Goal: Task Accomplishment & Management: Complete application form

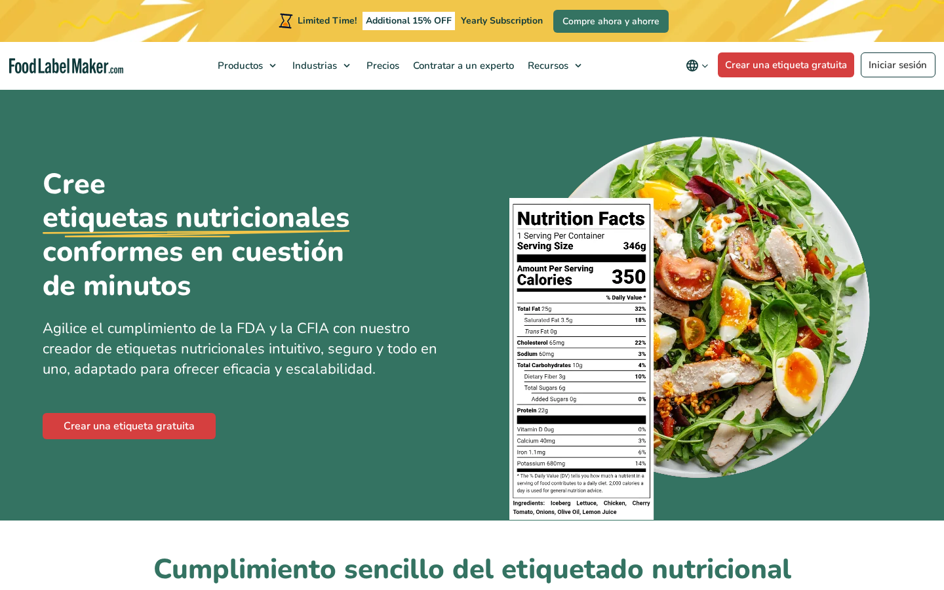
click at [160, 429] on link "Crear una etiqueta gratuita" at bounding box center [129, 426] width 173 height 26
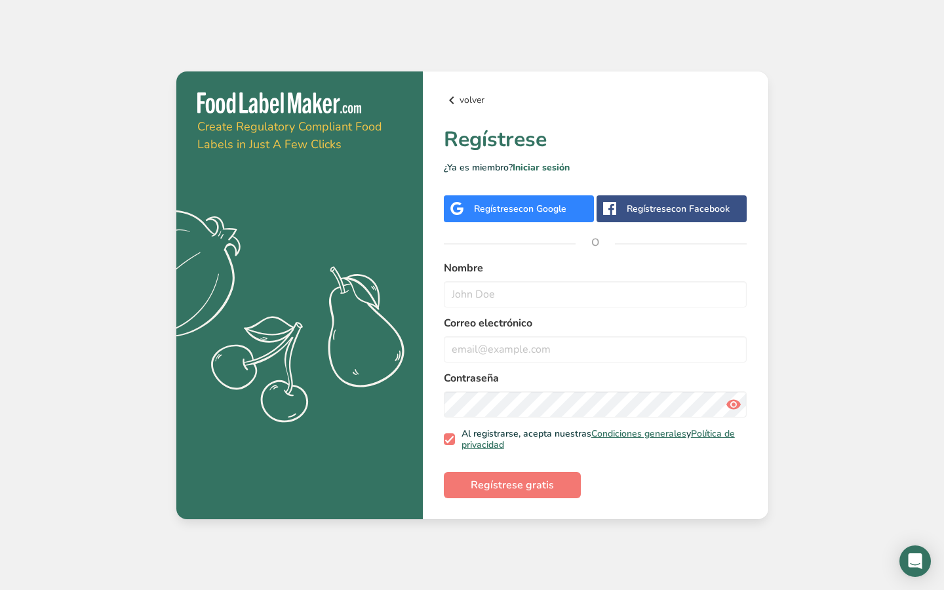
click at [471, 102] on link "volver" at bounding box center [596, 100] width 304 height 16
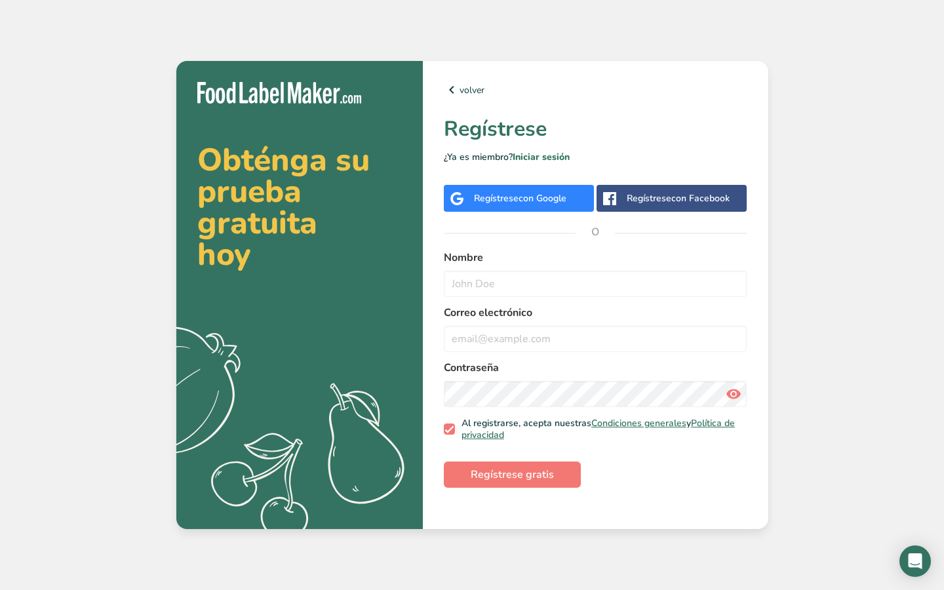
click at [546, 194] on span "con Google" at bounding box center [543, 198] width 48 height 12
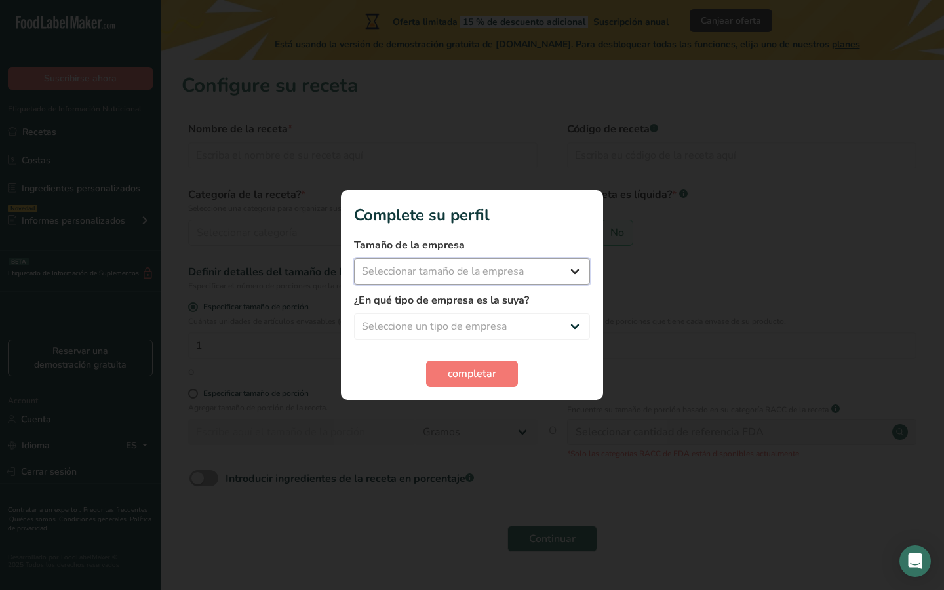
click at [539, 279] on select "Seleccionar tamaño de la empresa Menos de 10 empleados De 10 a 50 empleados De …" at bounding box center [472, 271] width 236 height 26
select select "1"
click at [354, 258] on select "Seleccionar tamaño de la empresa Menos de 10 empleados De 10 a 50 empleados De …" at bounding box center [472, 271] width 236 height 26
click at [491, 329] on select "Seleccione un tipo de empresa Fabricante de alimentos envasados Restaurante y c…" at bounding box center [472, 326] width 236 height 26
select select "1"
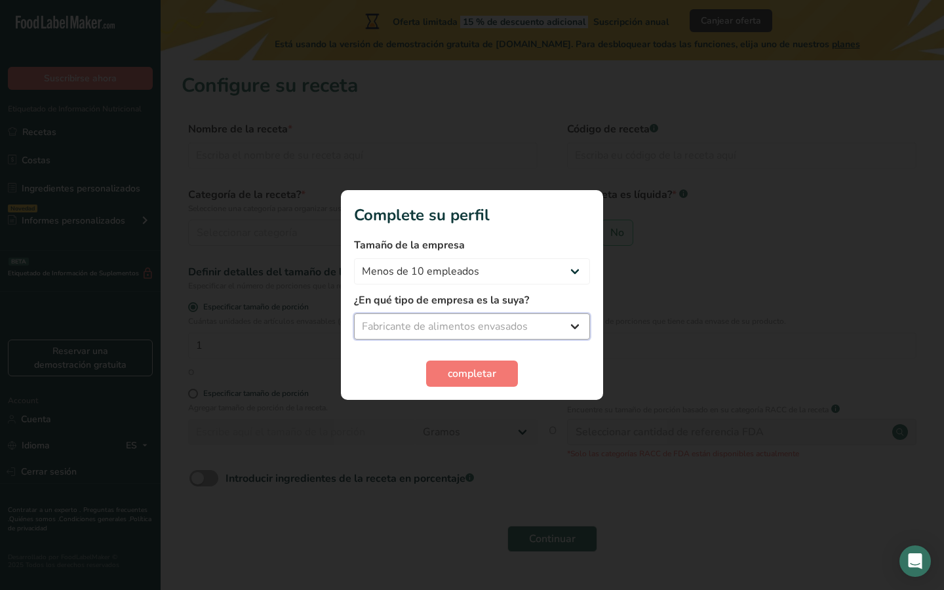
click at [354, 313] on select "Seleccione un tipo de empresa Fabricante de alimentos envasados Restaurante y c…" at bounding box center [472, 326] width 236 height 26
click at [485, 362] on button "completar" at bounding box center [472, 374] width 92 height 26
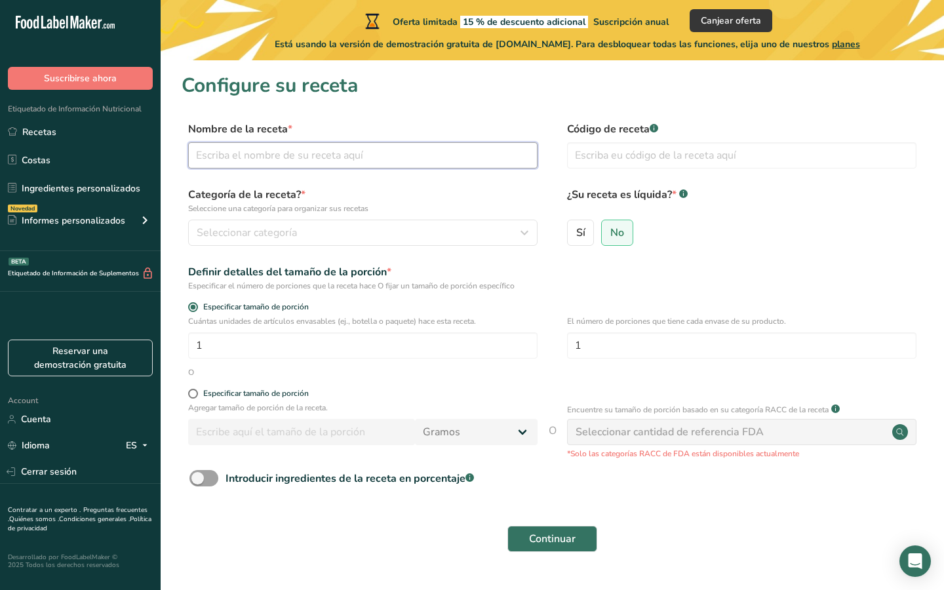
click at [348, 163] on input "text" at bounding box center [362, 155] width 349 height 26
click at [340, 241] on button "Seleccionar categoría" at bounding box center [362, 233] width 349 height 26
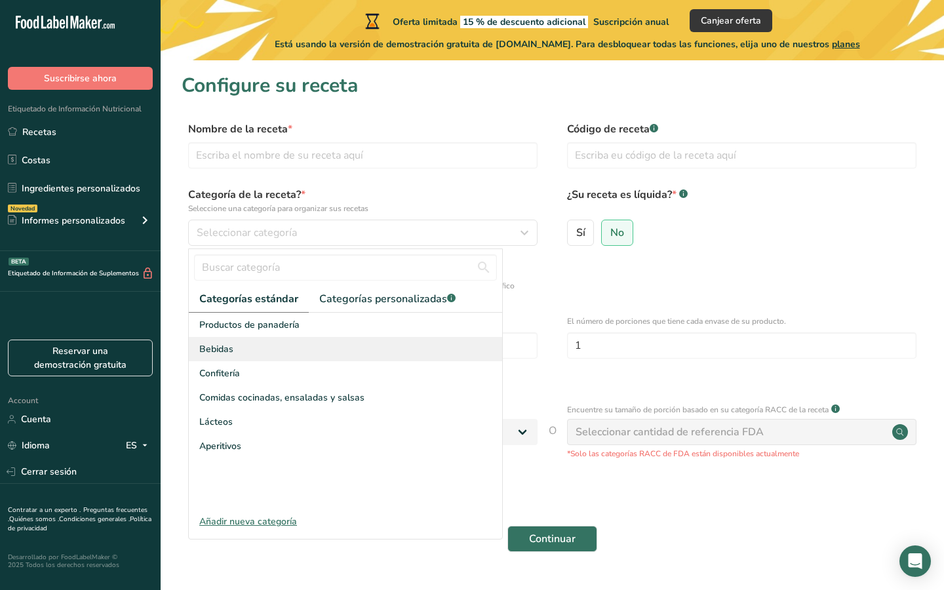
click at [298, 358] on div "Bebidas" at bounding box center [345, 349] width 313 height 24
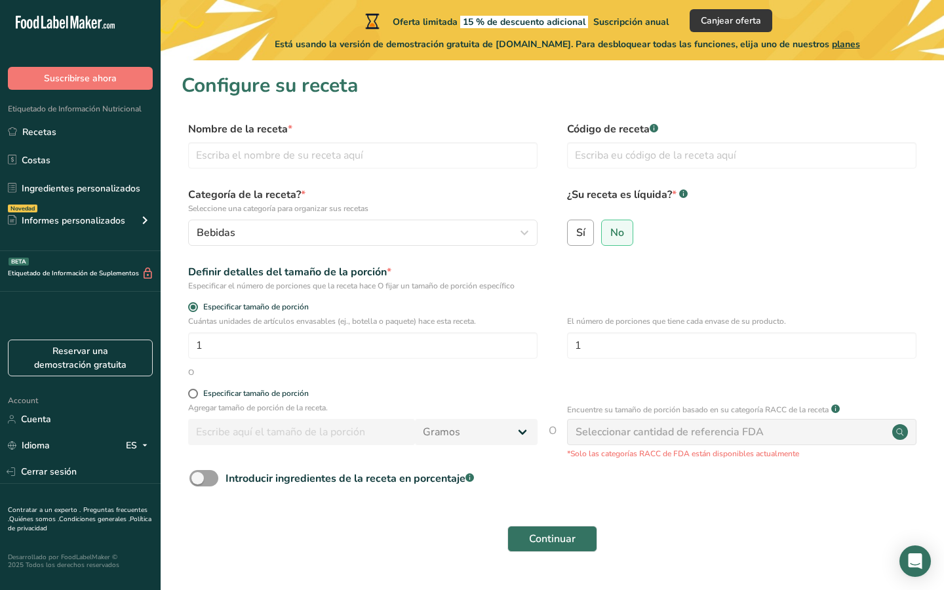
click at [580, 231] on span "Sí" at bounding box center [580, 232] width 9 height 13
click at [576, 231] on input "Sí" at bounding box center [572, 232] width 9 height 9
radio input "true"
radio input "false"
select select "22"
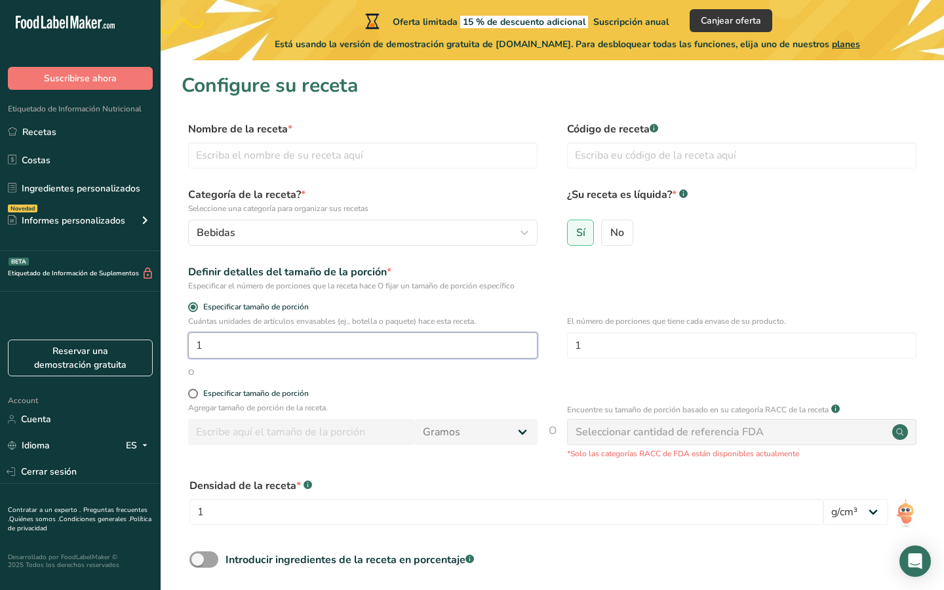
click at [404, 357] on input "1" at bounding box center [362, 345] width 349 height 26
click at [630, 294] on form "Nombre de la receta * Código de receta .a-a{fill:#347362;}.b-a{fill:#fff;} Cate…" at bounding box center [553, 381] width 742 height 520
click at [366, 416] on div "Agregar tamaño de porción de la receta. Gramos kg mg mcg libras onza litro mL o…" at bounding box center [362, 427] width 349 height 50
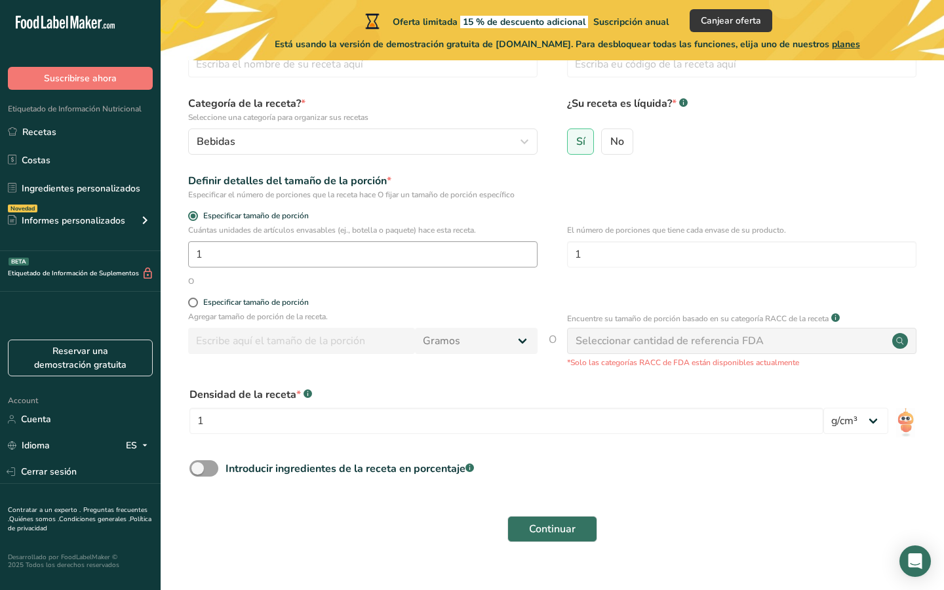
scroll to position [114, 0]
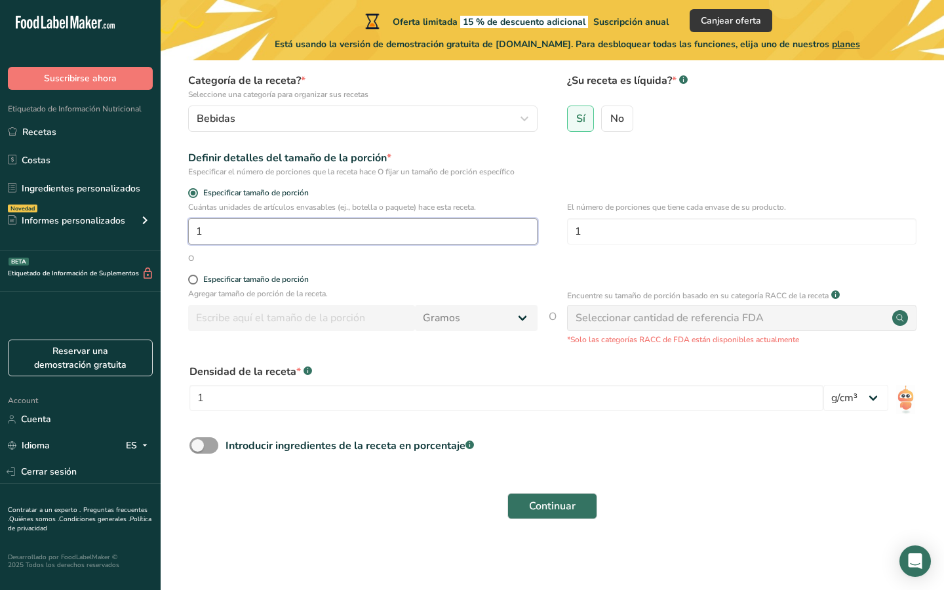
click at [429, 235] on input "1" at bounding box center [362, 231] width 349 height 26
click at [538, 282] on div "Especificar tamaño de porción" at bounding box center [553, 281] width 742 height 13
click at [612, 331] on div "Encuentre su tamaño de porción basado en su categoría RACC de la receta .a-a{fi…" at bounding box center [741, 317] width 349 height 58
click at [466, 399] on input "1" at bounding box center [506, 398] width 634 height 26
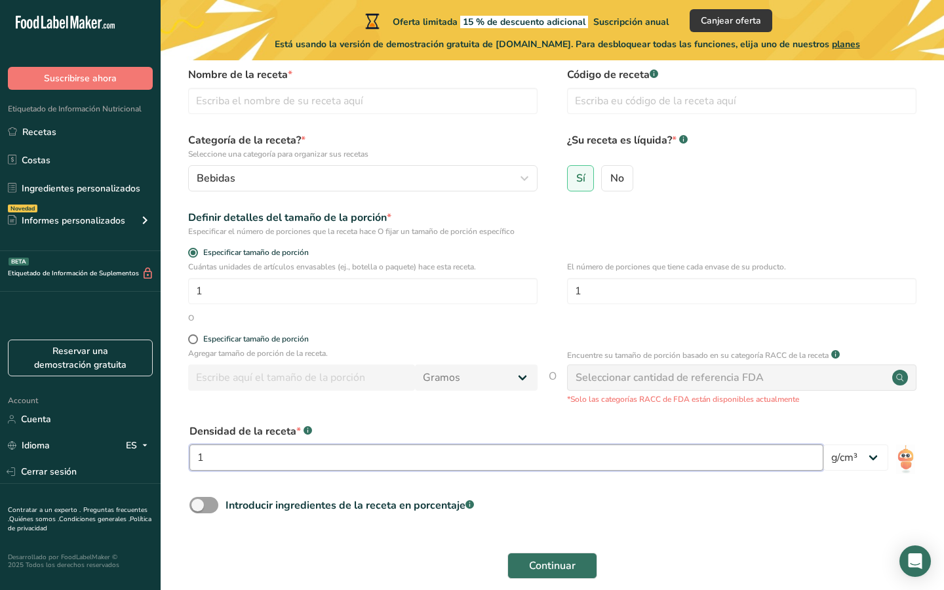
scroll to position [0, 0]
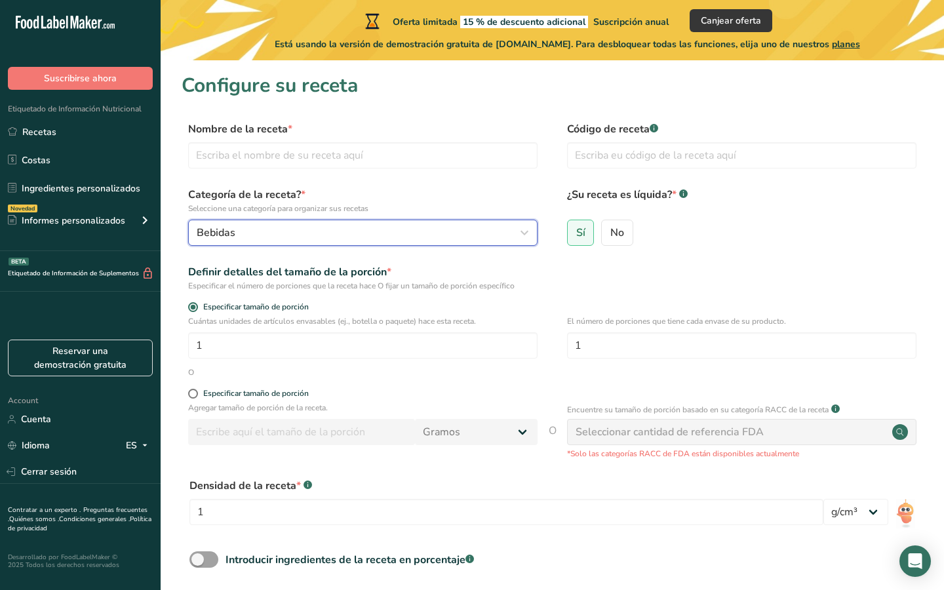
click at [409, 229] on div "Bebidas" at bounding box center [359, 233] width 325 height 16
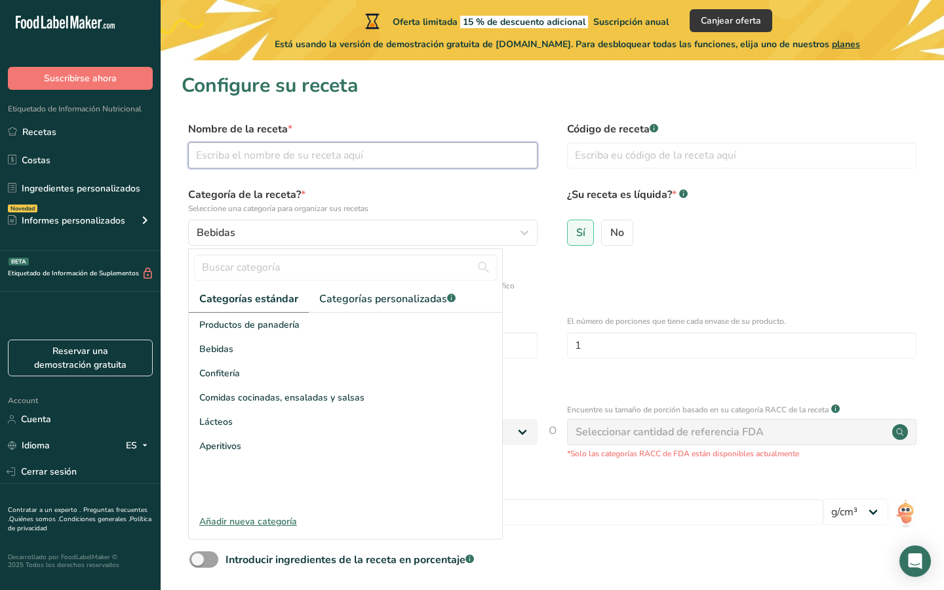
click at [417, 155] on input "text" at bounding box center [362, 155] width 349 height 26
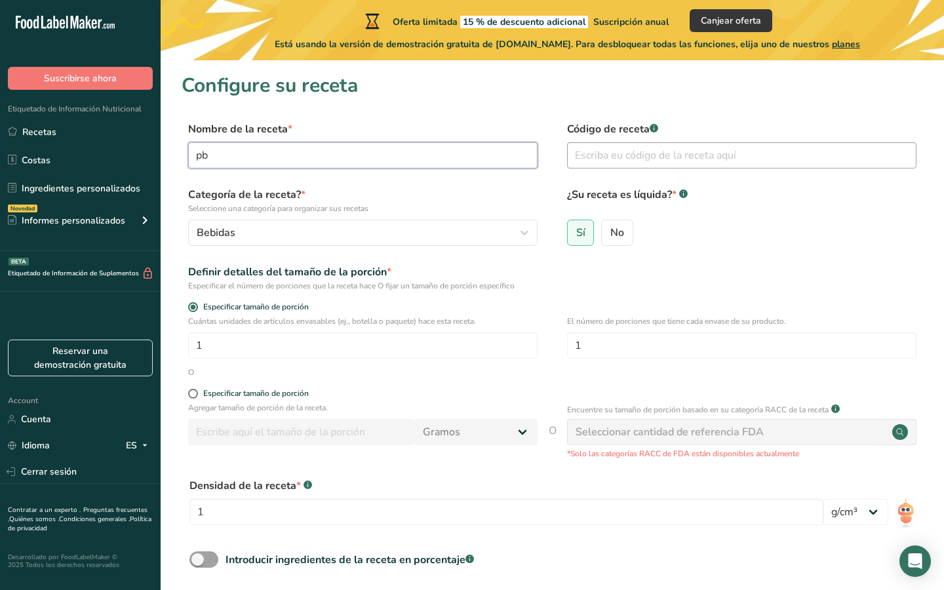
type input "pb"
click at [622, 158] on input "text" at bounding box center [741, 155] width 349 height 26
type input "pb"
click at [559, 112] on section "Configure su receta Nombre de la receta * pb Código de receta .a-a{fill:#347362…" at bounding box center [553, 361] width 784 height 602
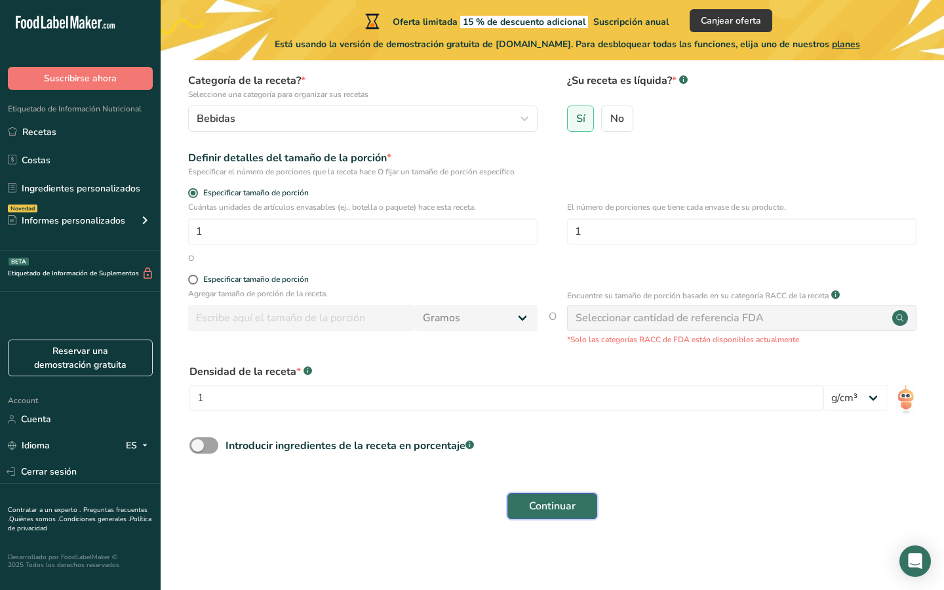
click at [549, 511] on span "Continuar" at bounding box center [552, 506] width 47 height 16
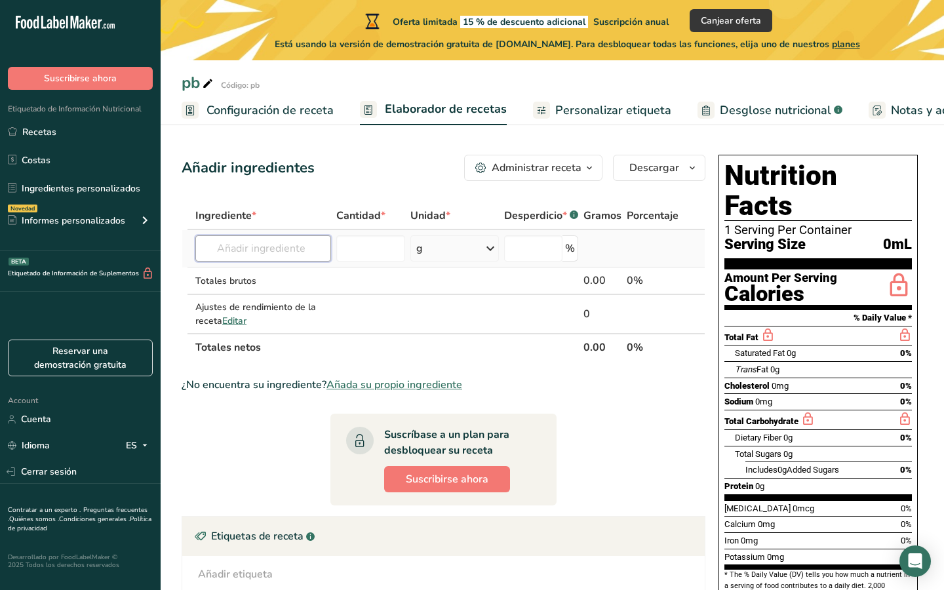
click at [263, 251] on input "text" at bounding box center [263, 248] width 136 height 26
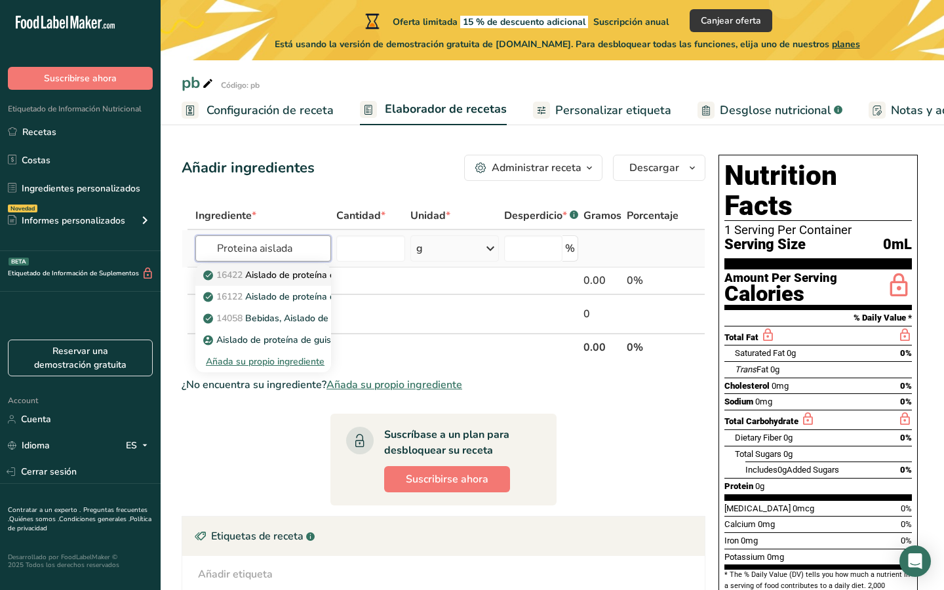
type input "Proteina aislada"
click at [268, 279] on p "16422 Aislado de proteína de soja, tipo potasio" at bounding box center [310, 275] width 208 height 14
type input "Soy protein isolate, potassium type"
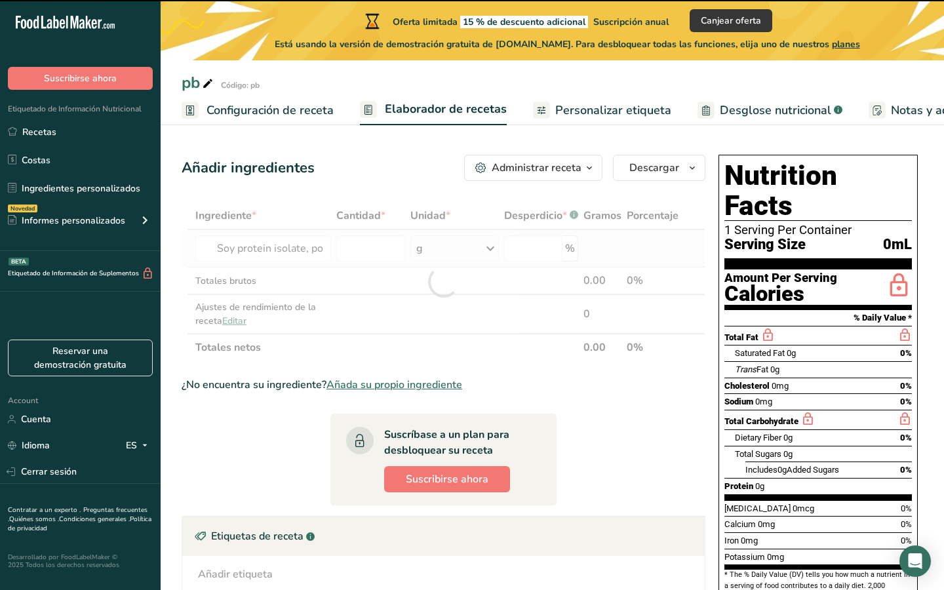
type input "0"
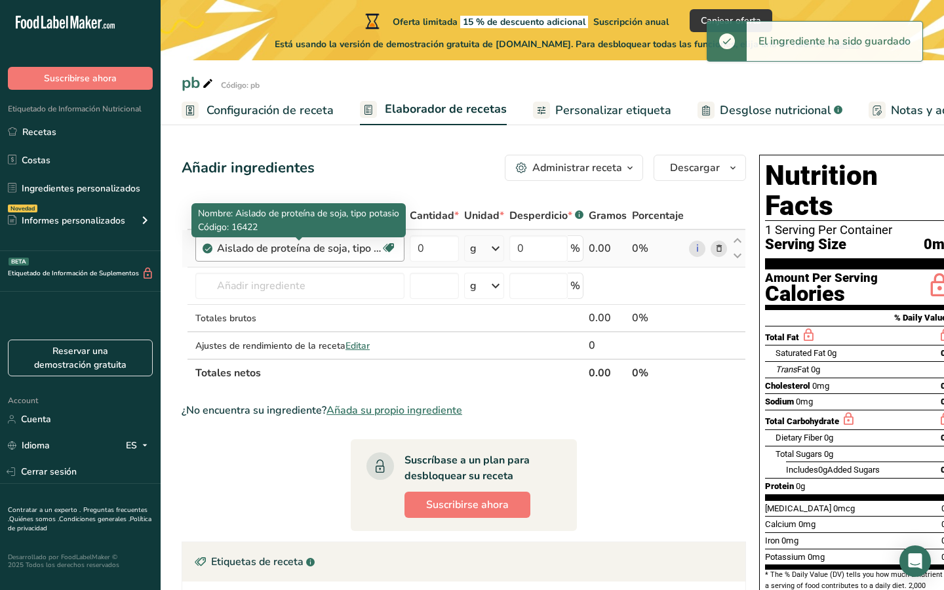
click at [317, 254] on div "Aislado de proteína de soja, tipo potasio" at bounding box center [299, 249] width 164 height 16
click at [349, 249] on div "Aislado de proteína de soja, tipo potasio" at bounding box center [299, 249] width 164 height 16
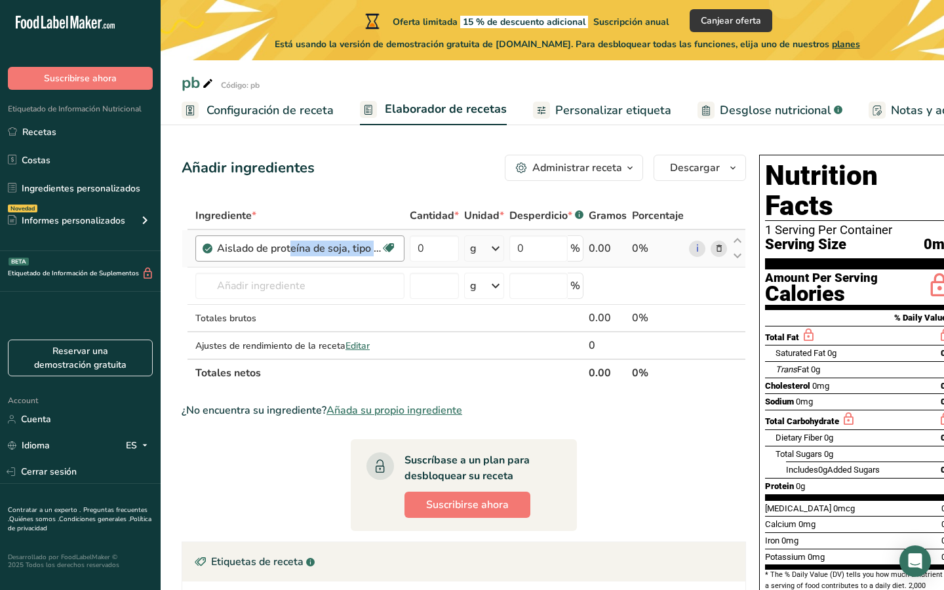
click at [349, 249] on div "Aislado de proteína de soja, tipo potasio" at bounding box center [299, 249] width 164 height 16
click at [434, 254] on input "0" at bounding box center [434, 248] width 49 height 26
drag, startPoint x: 441, startPoint y: 250, endPoint x: 412, endPoint y: 250, distance: 28.9
click at [412, 250] on input "0" at bounding box center [434, 248] width 49 height 26
click at [445, 251] on input "0" at bounding box center [434, 248] width 49 height 26
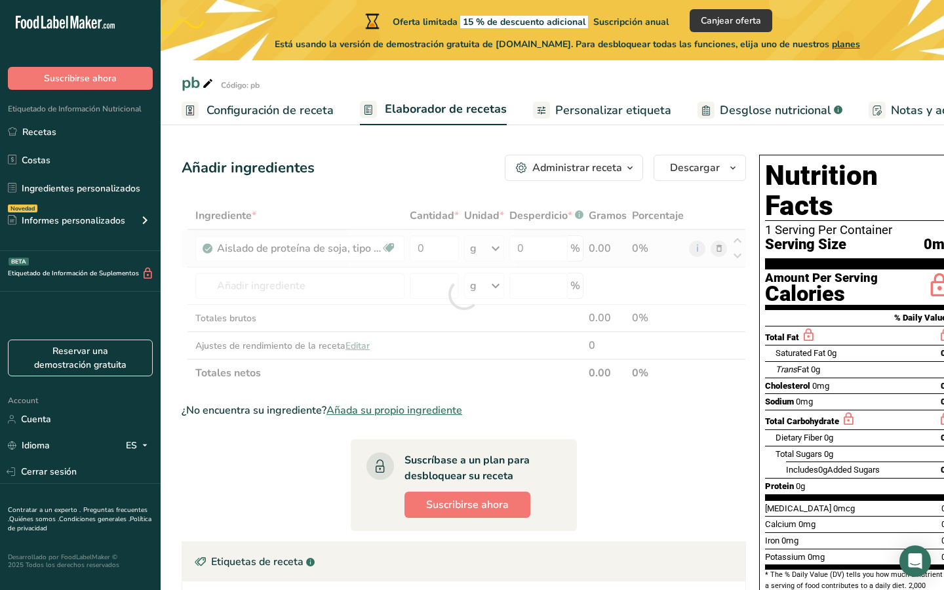
click at [478, 249] on div "Ingrediente * Cantidad * Unidad * Desperdicio * .a-a{fill:#347362;}.b-a{fill:#f…" at bounding box center [464, 294] width 565 height 185
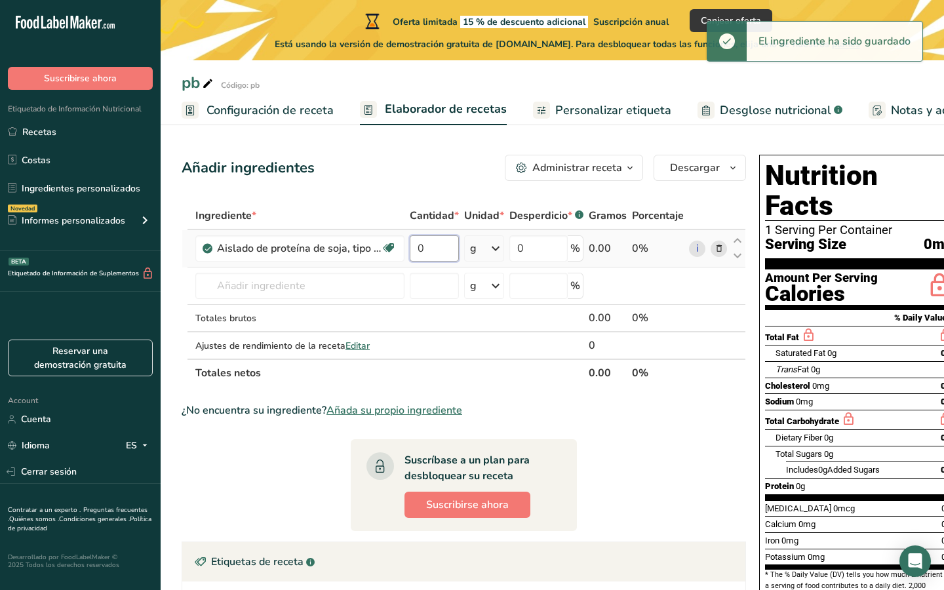
click at [445, 249] on input "0" at bounding box center [434, 248] width 49 height 26
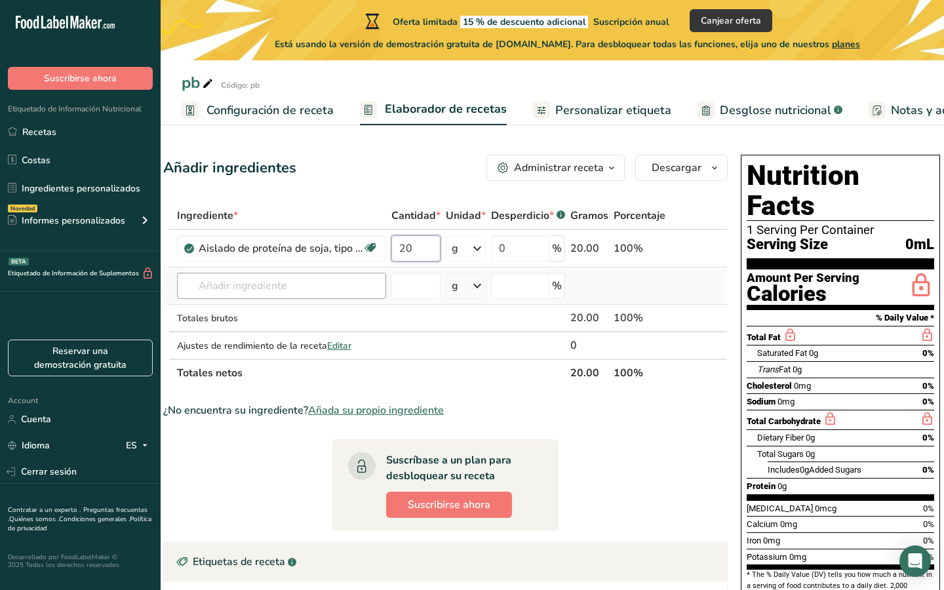
type input "20"
click at [329, 279] on div "Ingrediente * Cantidad * Unidad * Desperdicio * .a-a{fill:#347362;}.b-a{fill:#f…" at bounding box center [445, 294] width 565 height 185
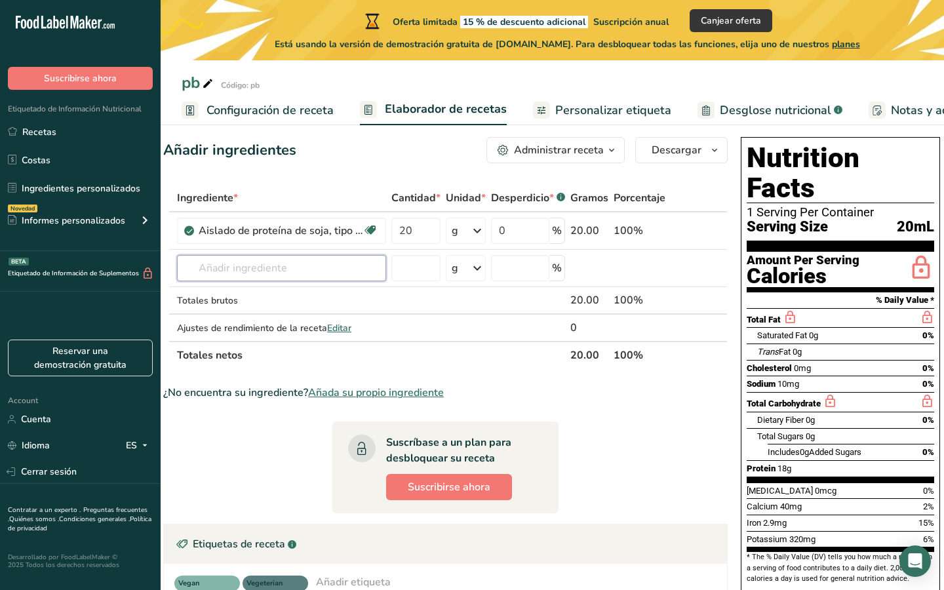
scroll to position [0, 0]
